Goal: Check status: Check status

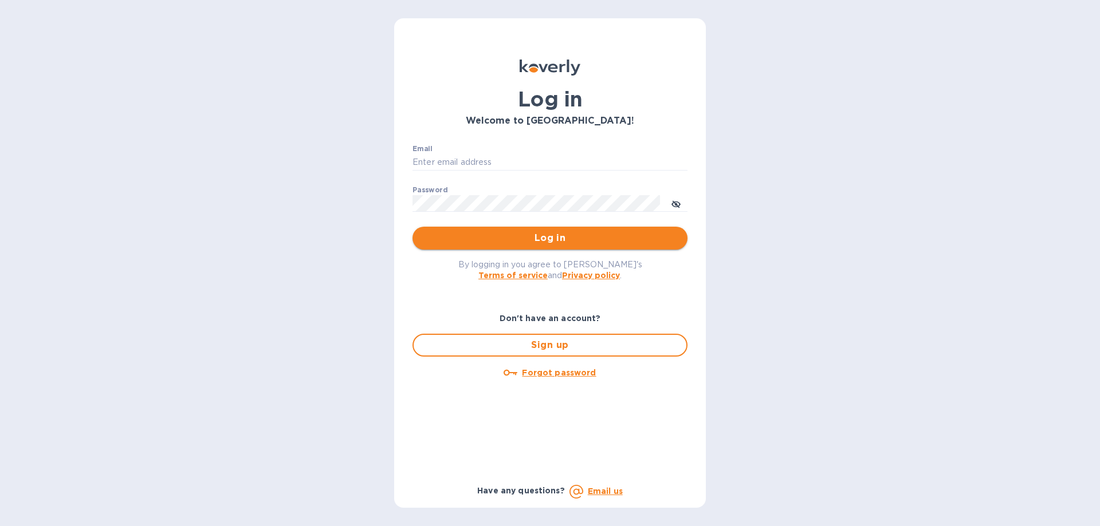
type input "[EMAIL_ADDRESS][DOMAIN_NAME]"
click at [551, 240] on span "Log in" at bounding box center [549, 238] width 257 height 14
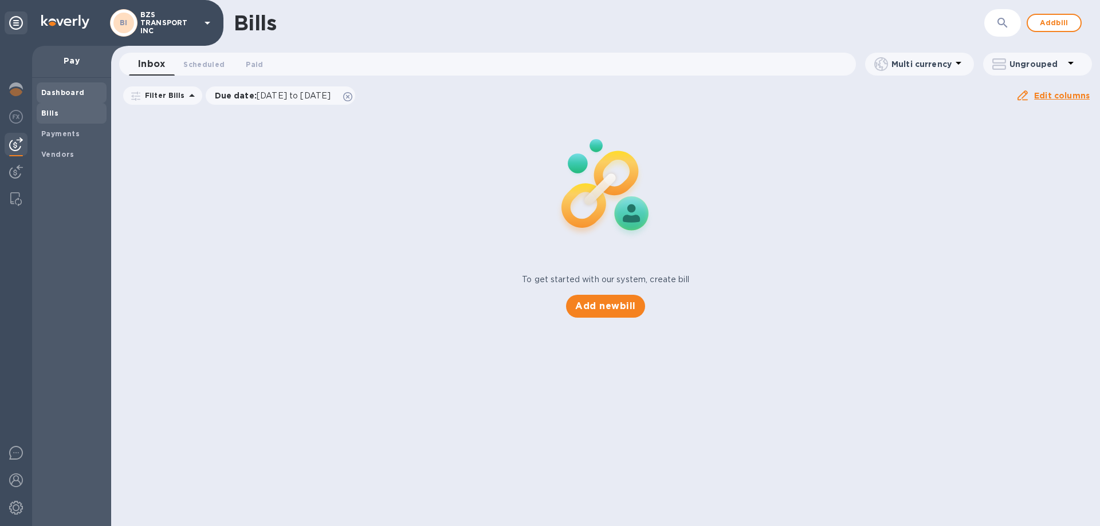
click at [68, 86] on div "Dashboard" at bounding box center [72, 92] width 70 height 21
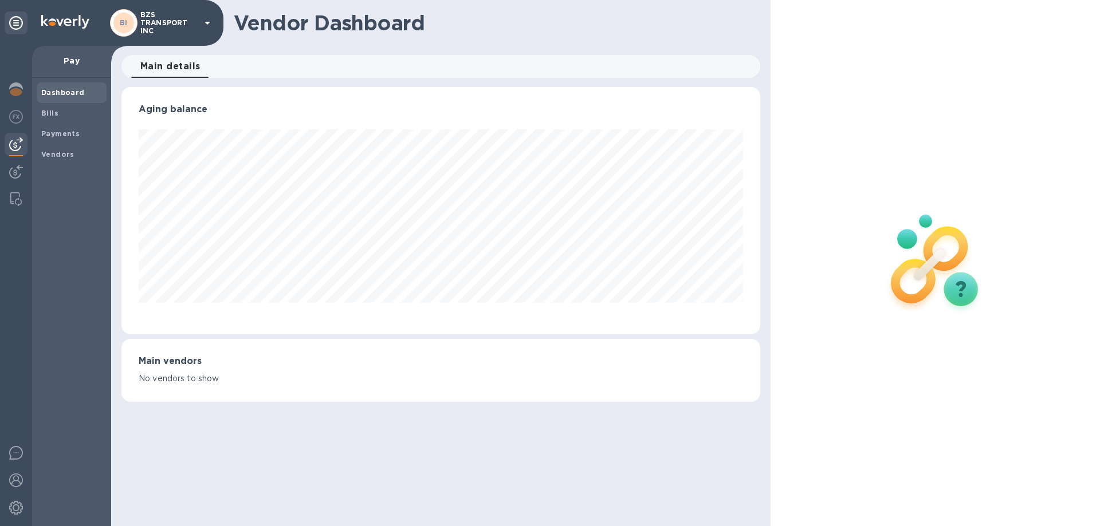
scroll to position [247, 638]
click at [17, 85] on img at bounding box center [16, 89] width 14 height 14
